Goal: Find specific page/section: Find specific page/section

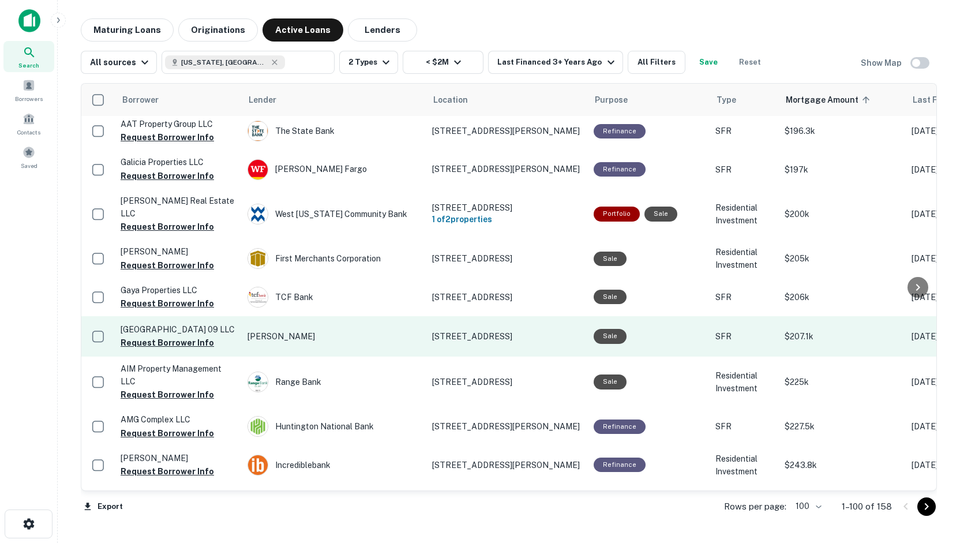
scroll to position [2002, 0]
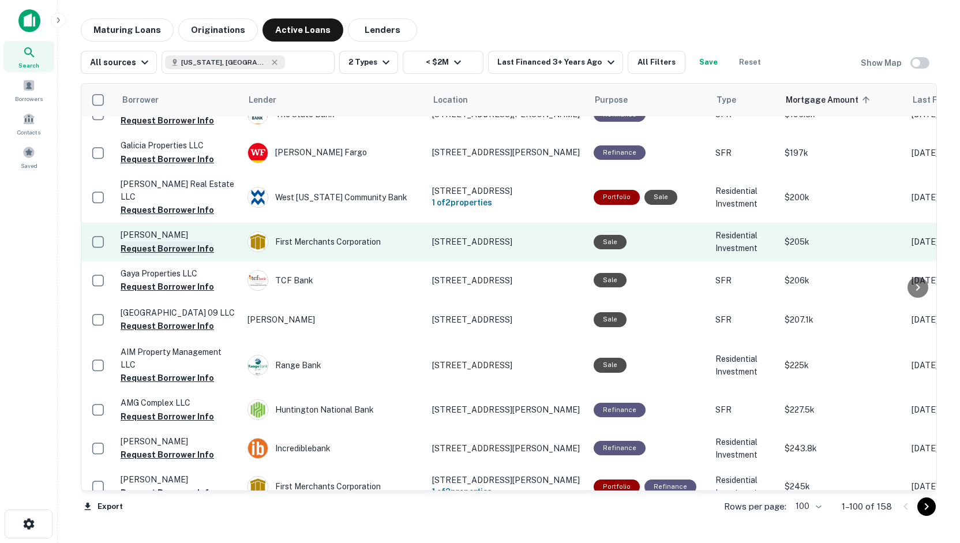
click at [137, 242] on button "Request Borrower Info" at bounding box center [167, 249] width 93 height 14
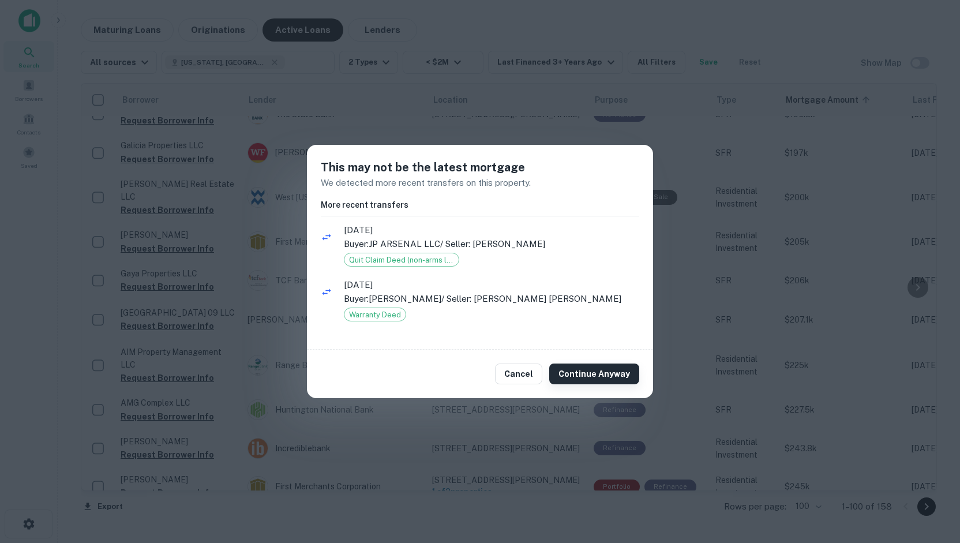
click at [593, 378] on button "Continue Anyway" at bounding box center [594, 373] width 90 height 21
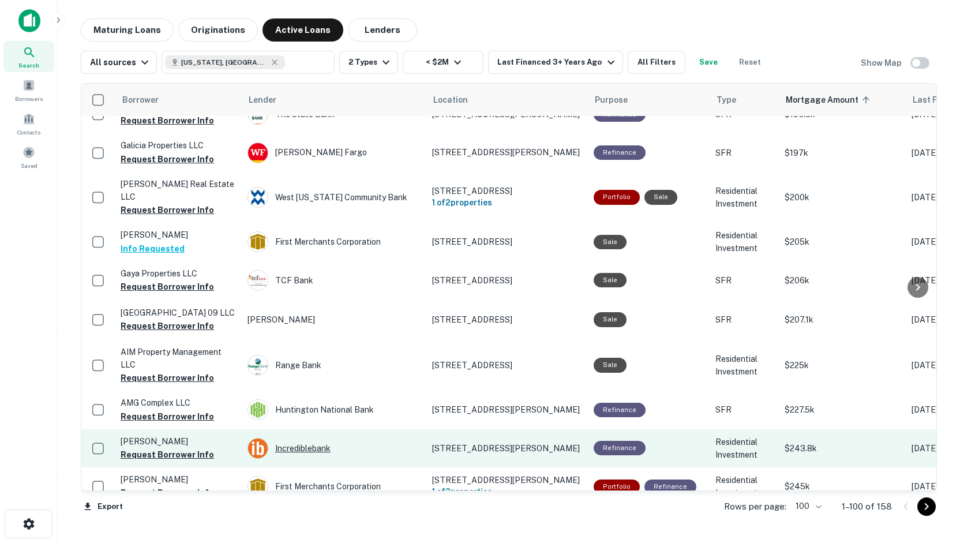
scroll to position [2079, 0]
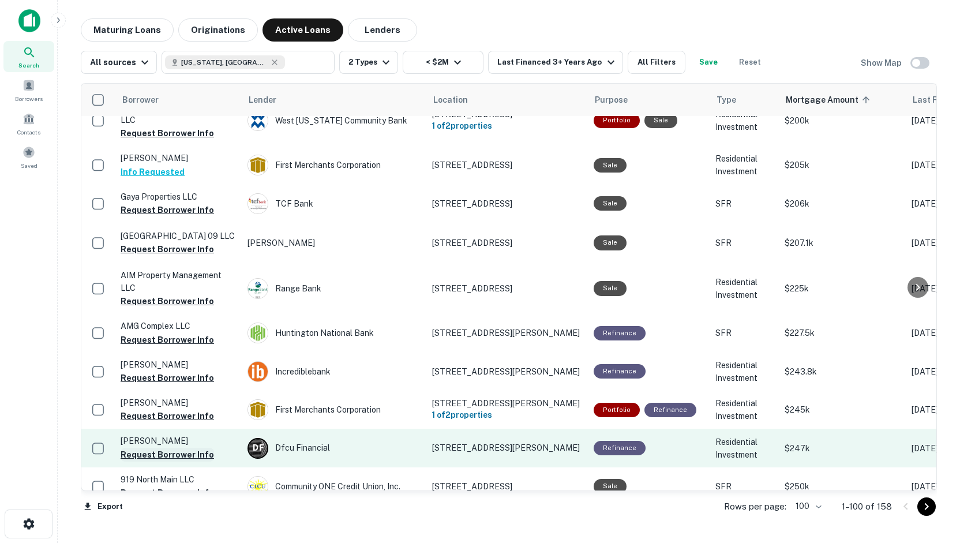
click at [180, 448] on button "Request Borrower Info" at bounding box center [167, 455] width 93 height 14
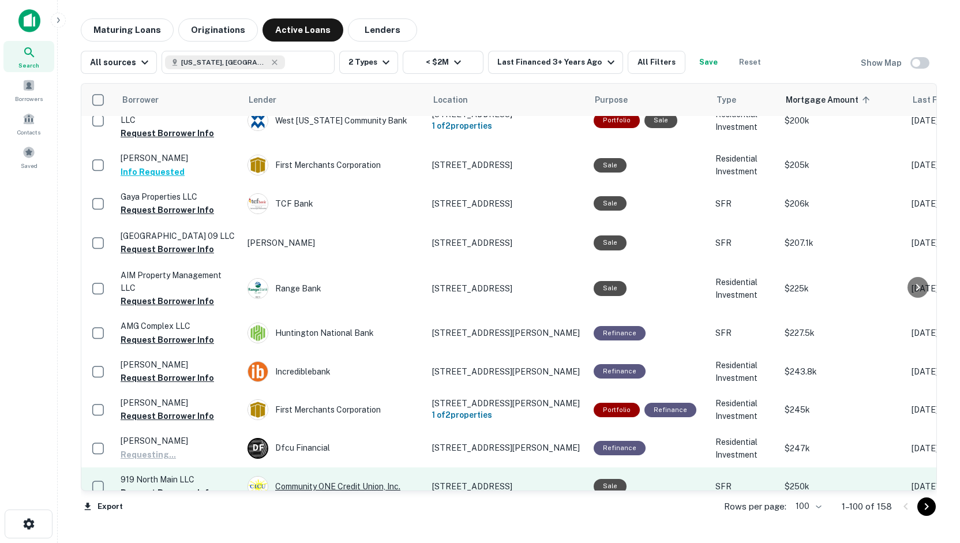
scroll to position [2233, 0]
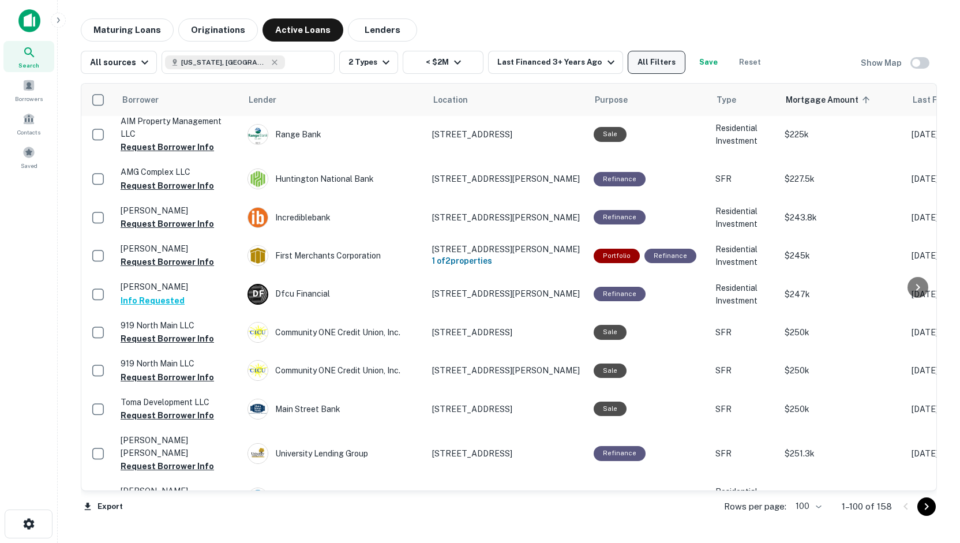
click at [636, 69] on button "All Filters" at bounding box center [657, 62] width 58 height 23
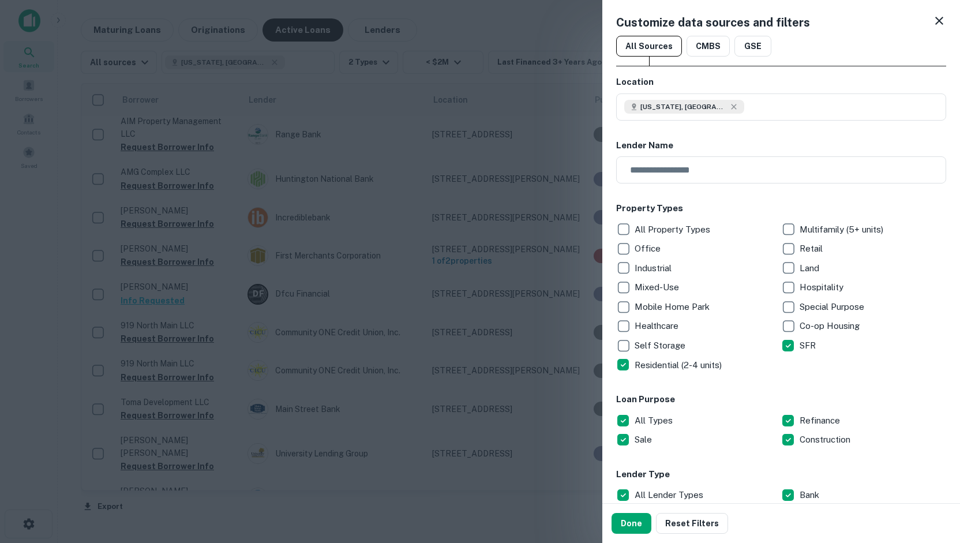
click at [932, 21] on icon at bounding box center [939, 21] width 14 height 14
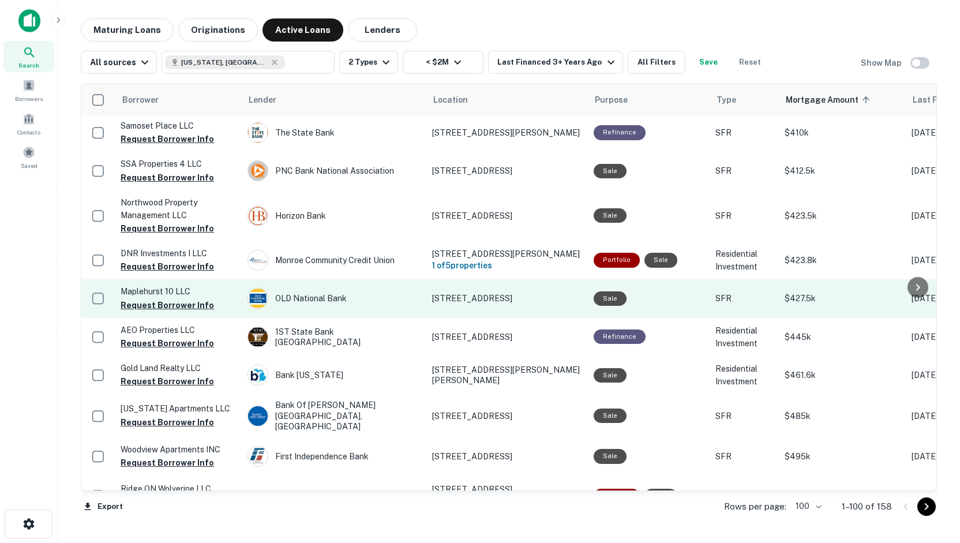
scroll to position [3615, 0]
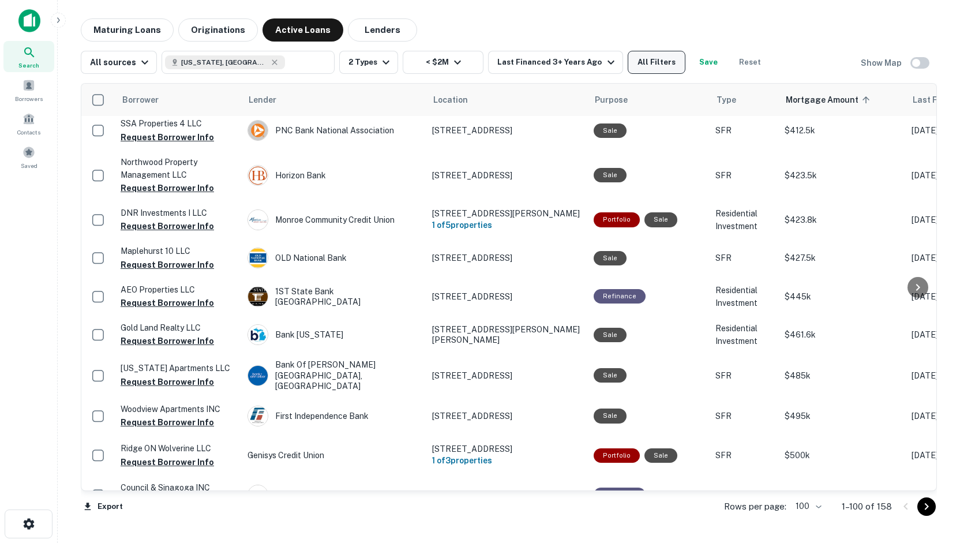
click at [638, 69] on button "All Filters" at bounding box center [657, 62] width 58 height 23
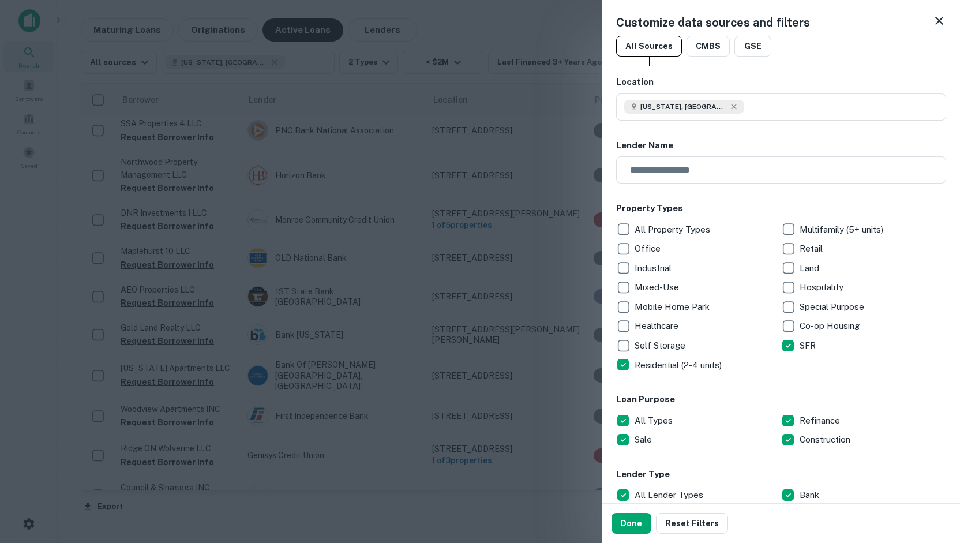
click at [658, 363] on p "Residential (2-4 units)" at bounding box center [679, 365] width 89 height 14
click at [628, 520] on button "Done" at bounding box center [632, 523] width 40 height 21
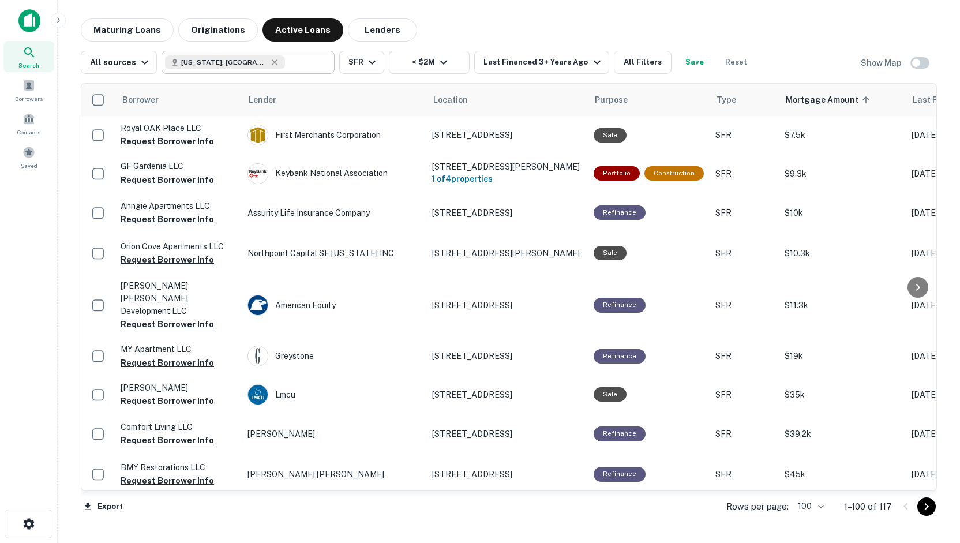
click at [287, 58] on input "text" at bounding box center [307, 62] width 44 height 16
type input "**********"
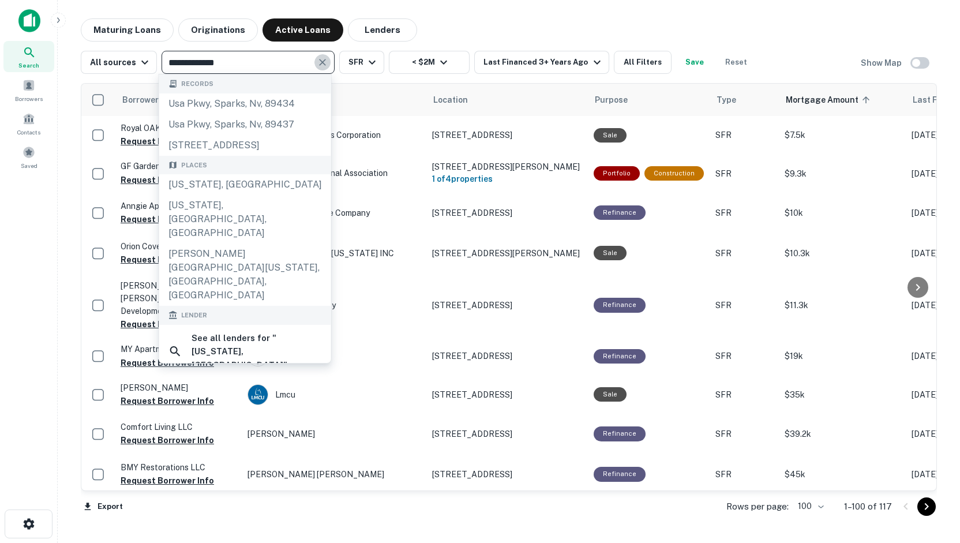
click at [320, 58] on icon "Clear" at bounding box center [323, 63] width 12 height 12
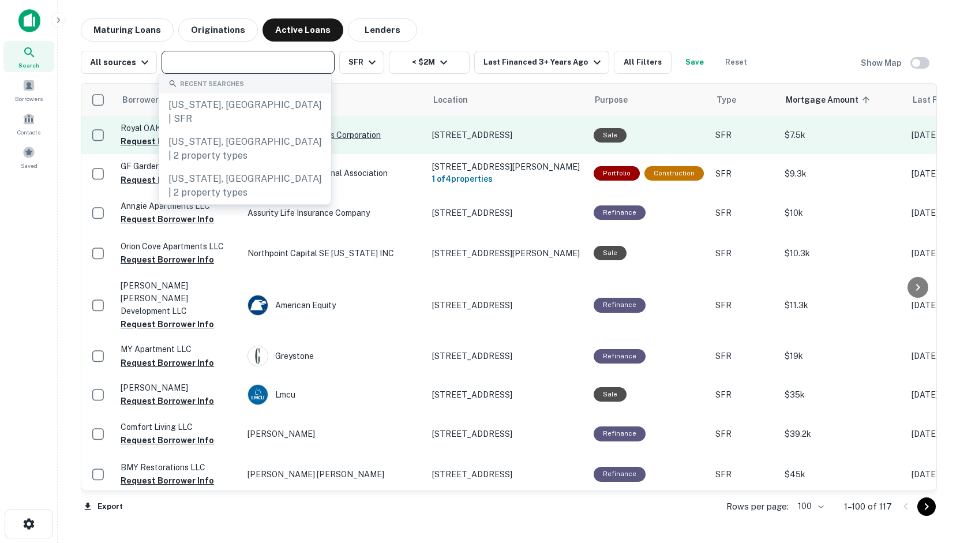
drag, startPoint x: 213, startPoint y: 106, endPoint x: 345, endPoint y: 139, distance: 135.7
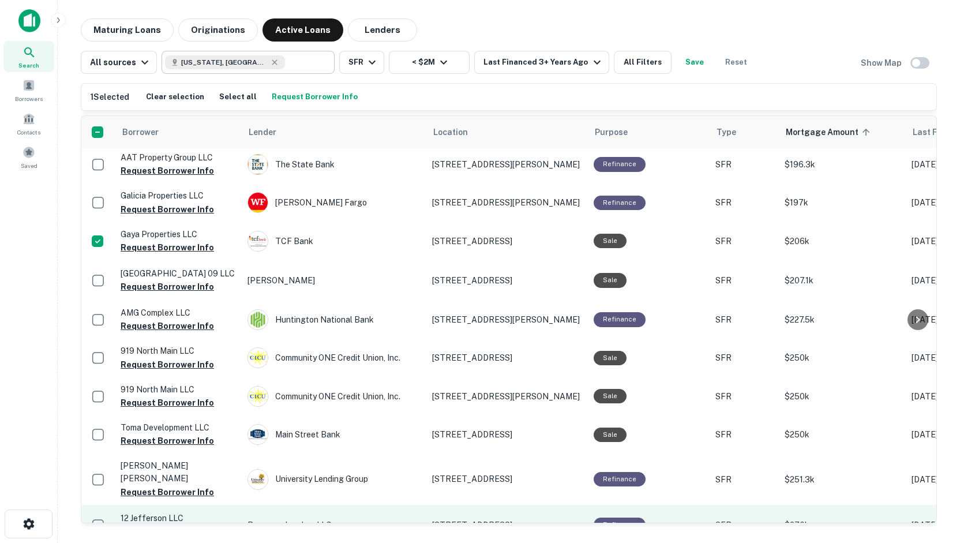
scroll to position [1154, 0]
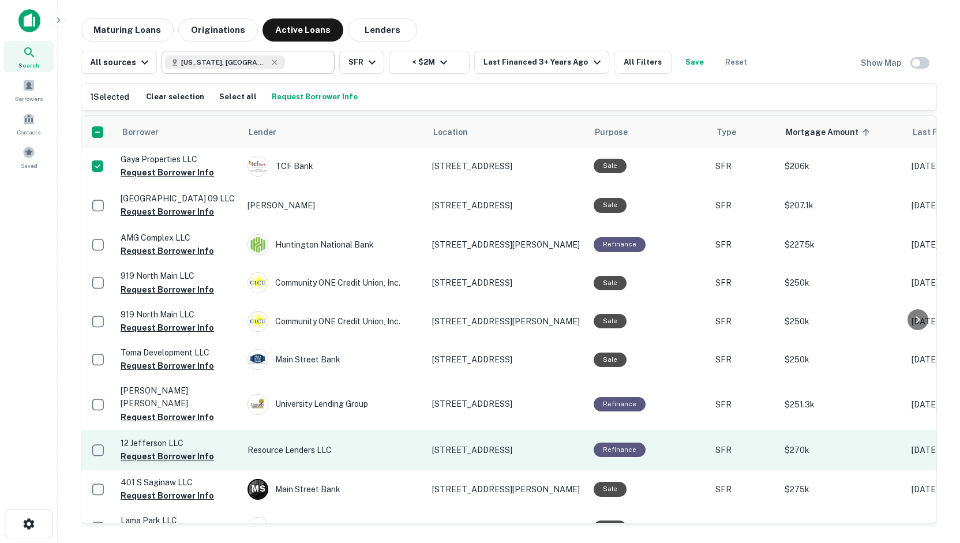
click at [136, 449] on button "Request Borrower Info" at bounding box center [167, 456] width 93 height 14
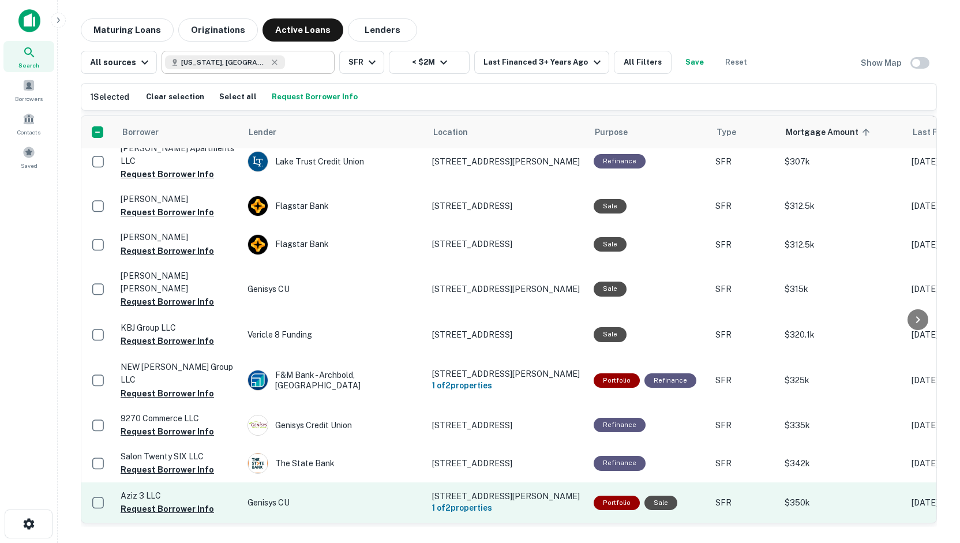
scroll to position [1846, 0]
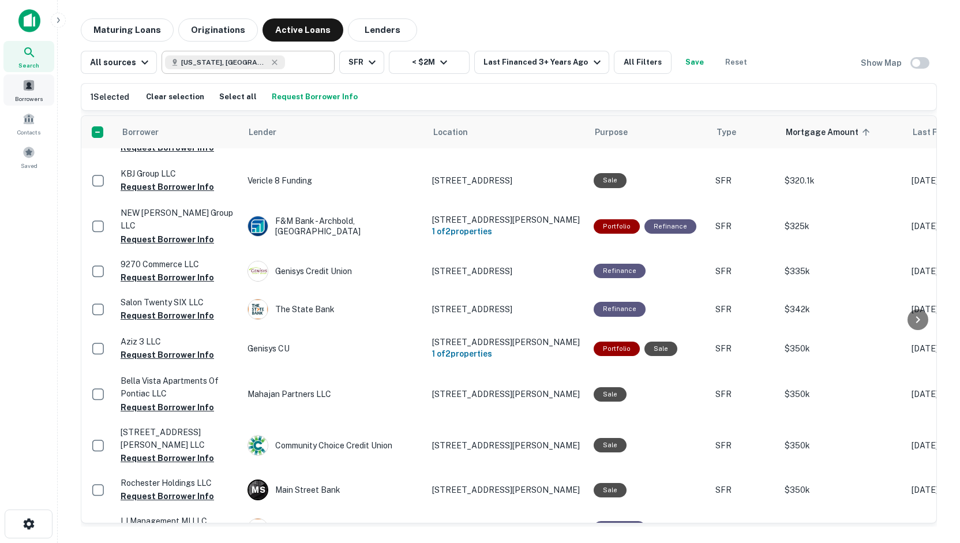
click at [20, 88] on div "Borrowers" at bounding box center [28, 89] width 51 height 31
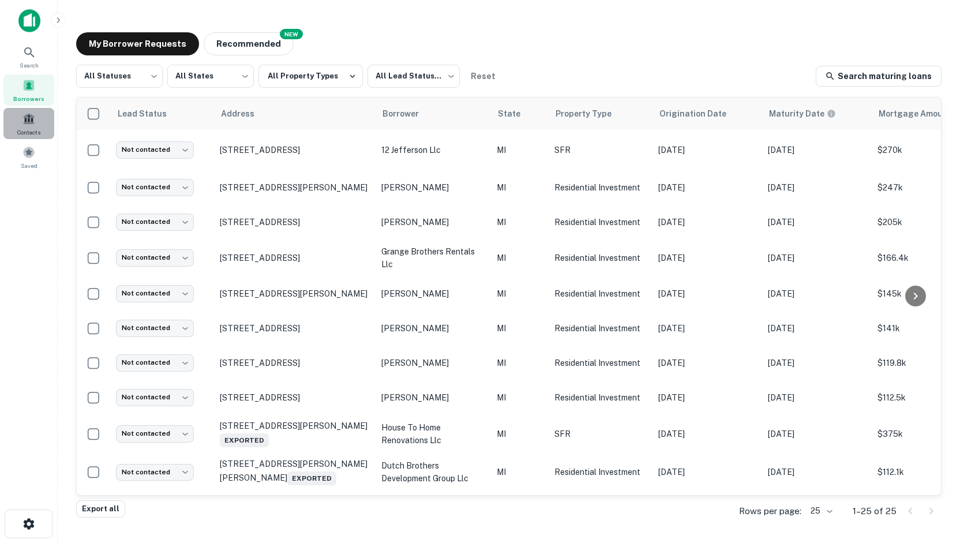
click at [25, 117] on span at bounding box center [28, 118] width 13 height 13
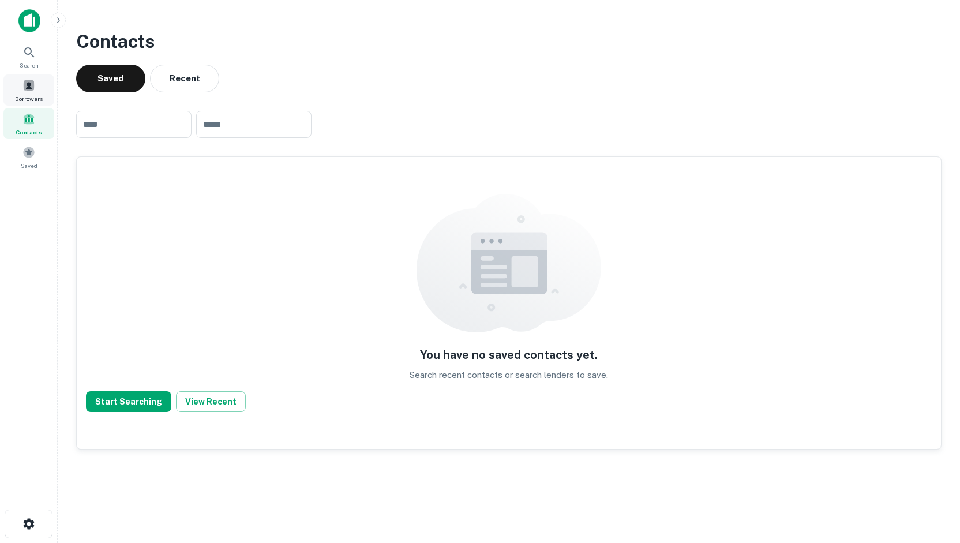
click at [27, 78] on div "Borrowers" at bounding box center [28, 89] width 51 height 31
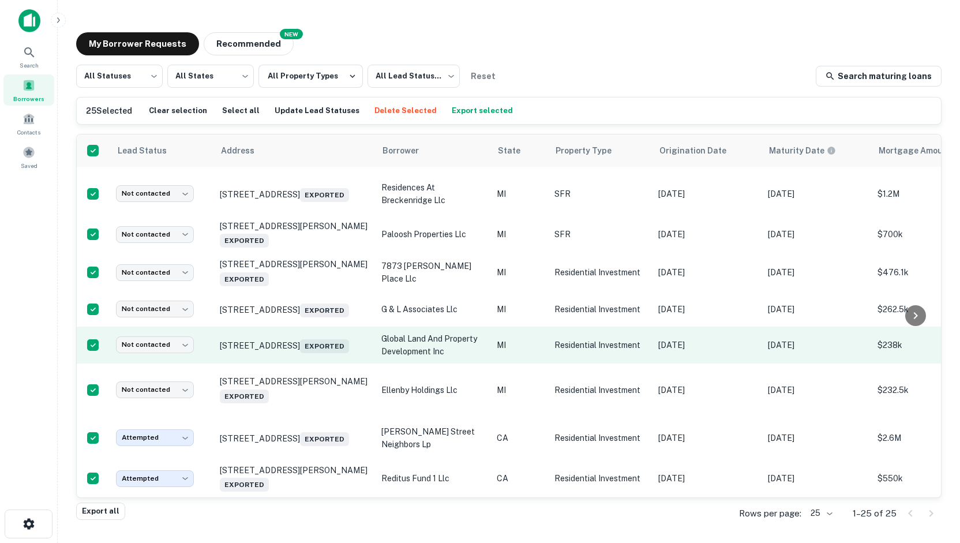
scroll to position [1, 0]
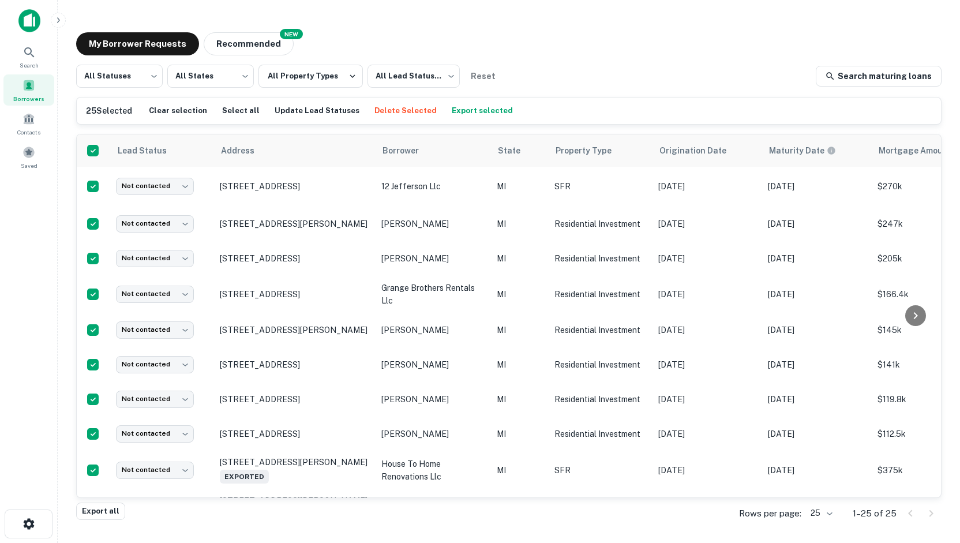
click at [457, 108] on button "Export selected" at bounding box center [482, 110] width 67 height 17
